Goal: Transaction & Acquisition: Purchase product/service

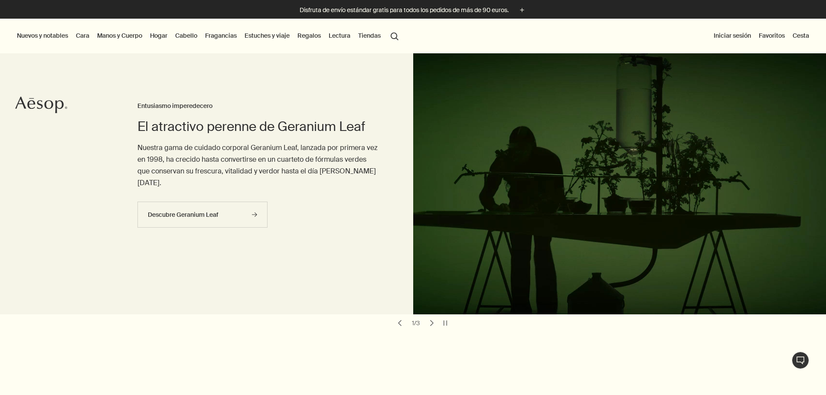
click at [132, 39] on link "Manos y Cuerpo" at bounding box center [119, 35] width 49 height 11
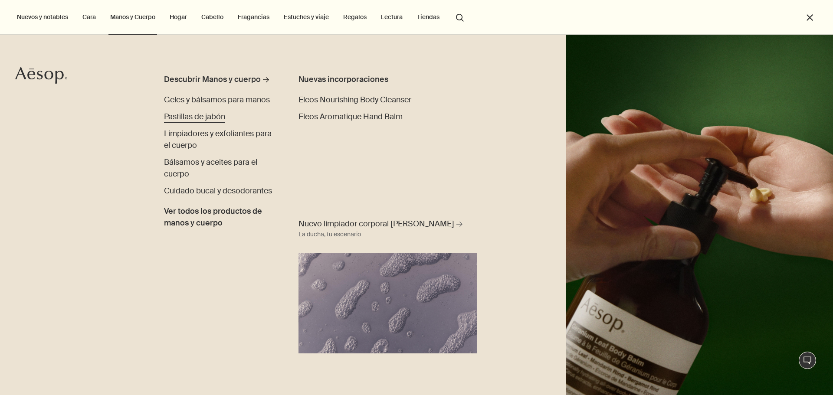
click at [195, 116] on span "Pastillas de jabón" at bounding box center [194, 116] width 61 height 10
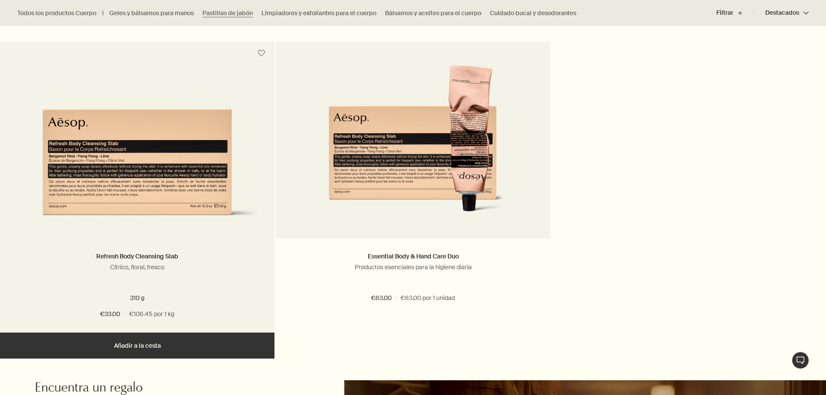
scroll to position [564, 0]
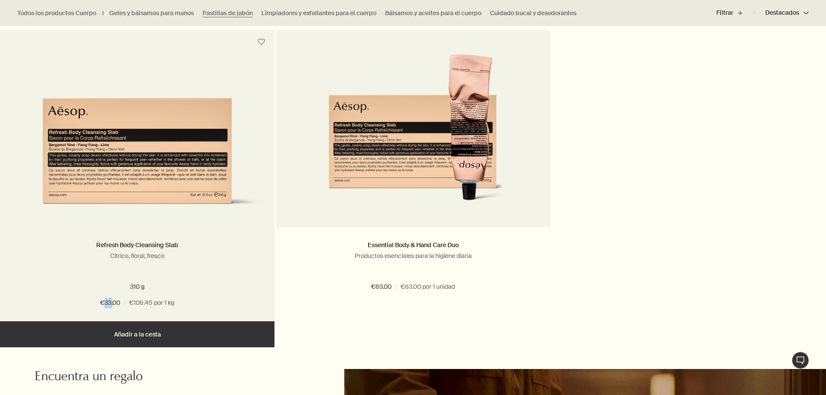
drag, startPoint x: 104, startPoint y: 304, endPoint x: 112, endPoint y: 304, distance: 8.2
click at [112, 304] on span "€33.00" at bounding box center [110, 303] width 20 height 10
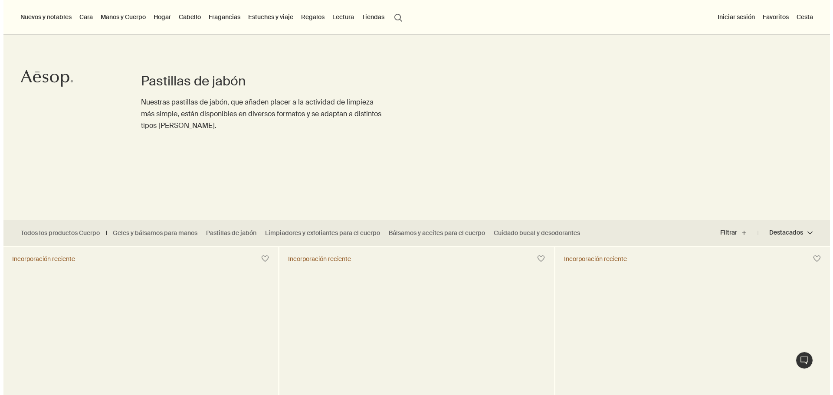
scroll to position [0, 0]
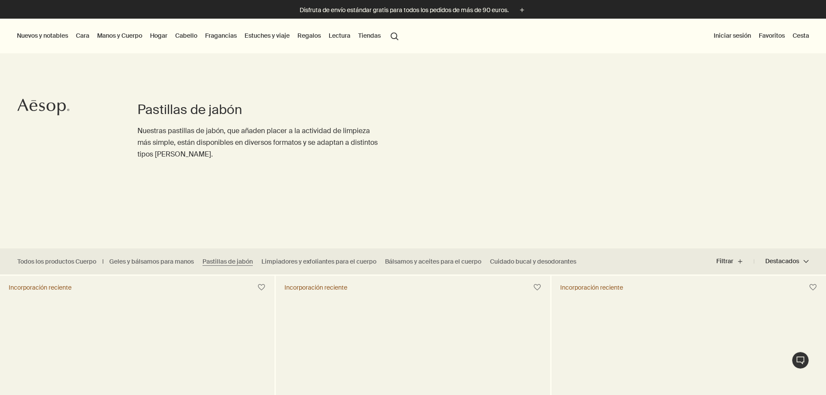
click at [122, 34] on link "Manos y Cuerpo" at bounding box center [119, 35] width 49 height 11
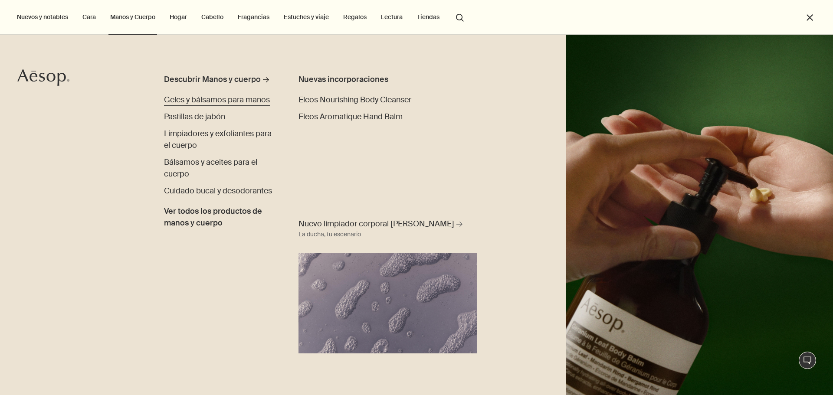
click at [212, 100] on span "Geles y bálsamos para manos" at bounding box center [217, 100] width 106 height 10
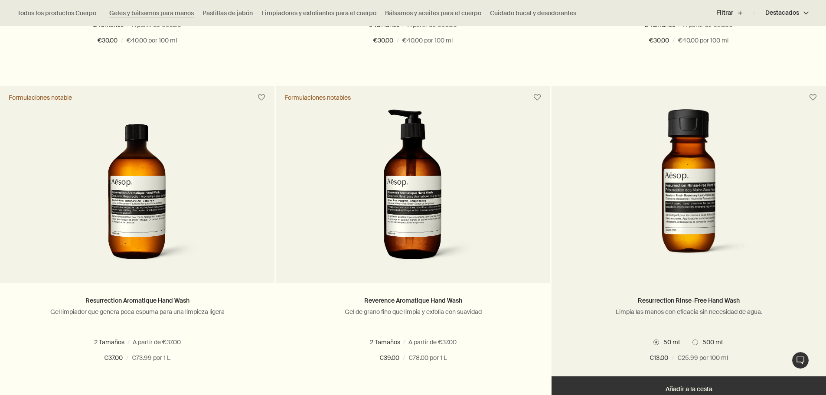
scroll to position [521, 0]
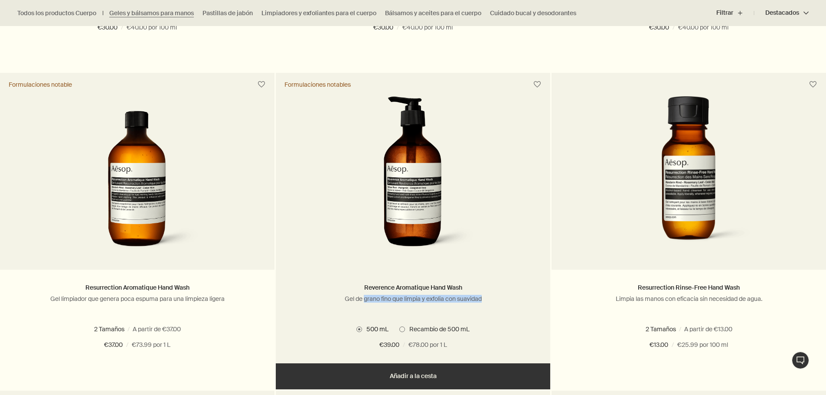
drag, startPoint x: 362, startPoint y: 299, endPoint x: 482, endPoint y: 300, distance: 120.2
click at [482, 300] on p "Gel de grano fino que limpia y exfolia con suavidad" at bounding box center [413, 299] width 249 height 8
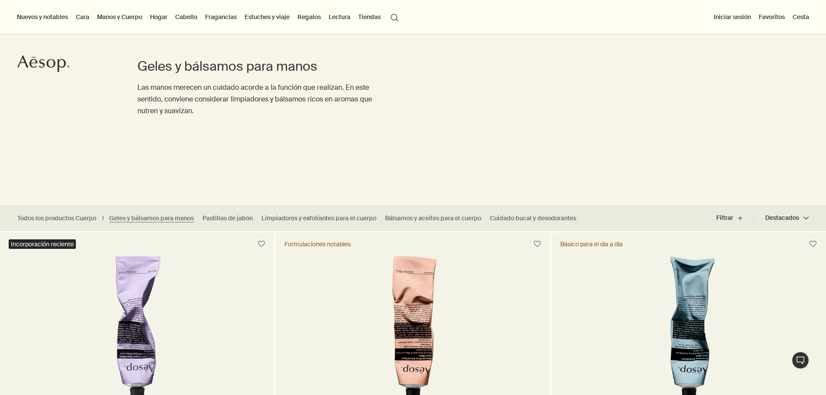
scroll to position [0, 0]
